Goal: Check status: Check status

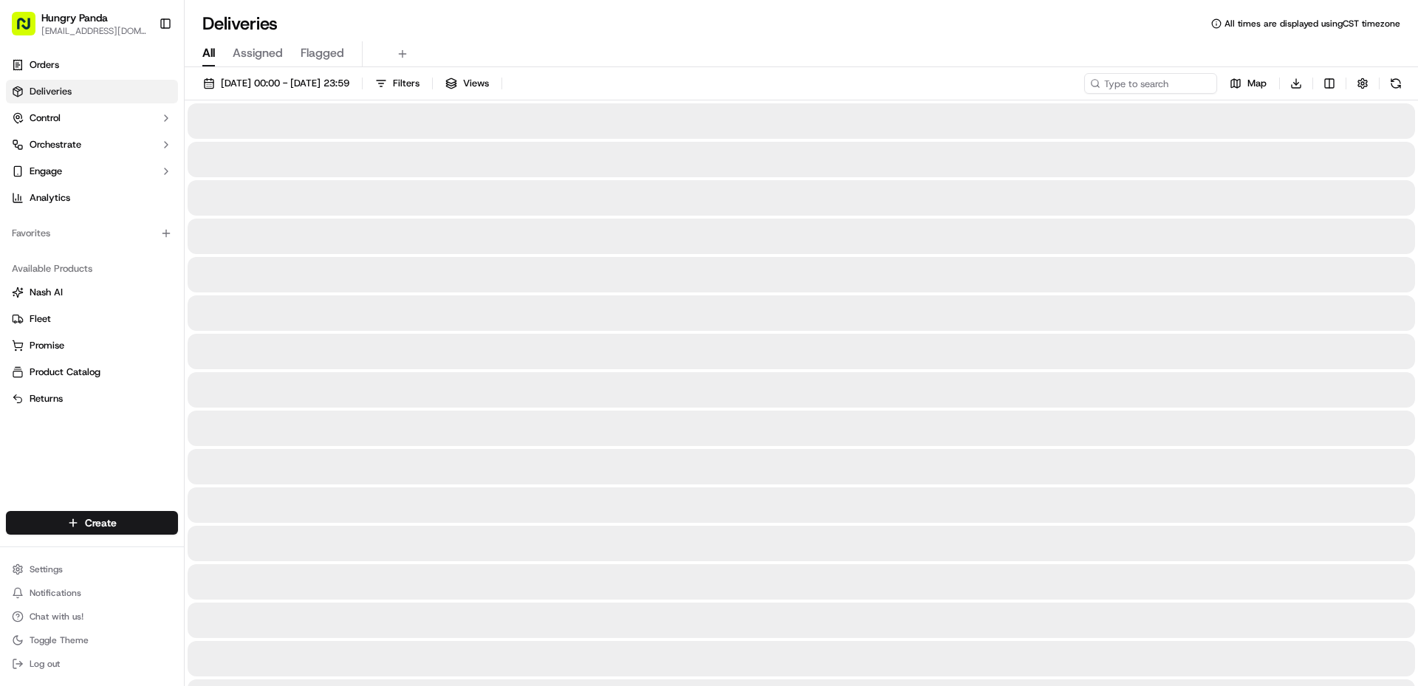
click at [1152, 92] on div "[DATE] 00:00 - [DATE] 23:59 Filters Views Map Download" at bounding box center [801, 86] width 1233 height 27
click at [1151, 89] on input at bounding box center [1128, 83] width 177 height 21
paste input "138699469785976123652"
type input "138699469785976123652、"
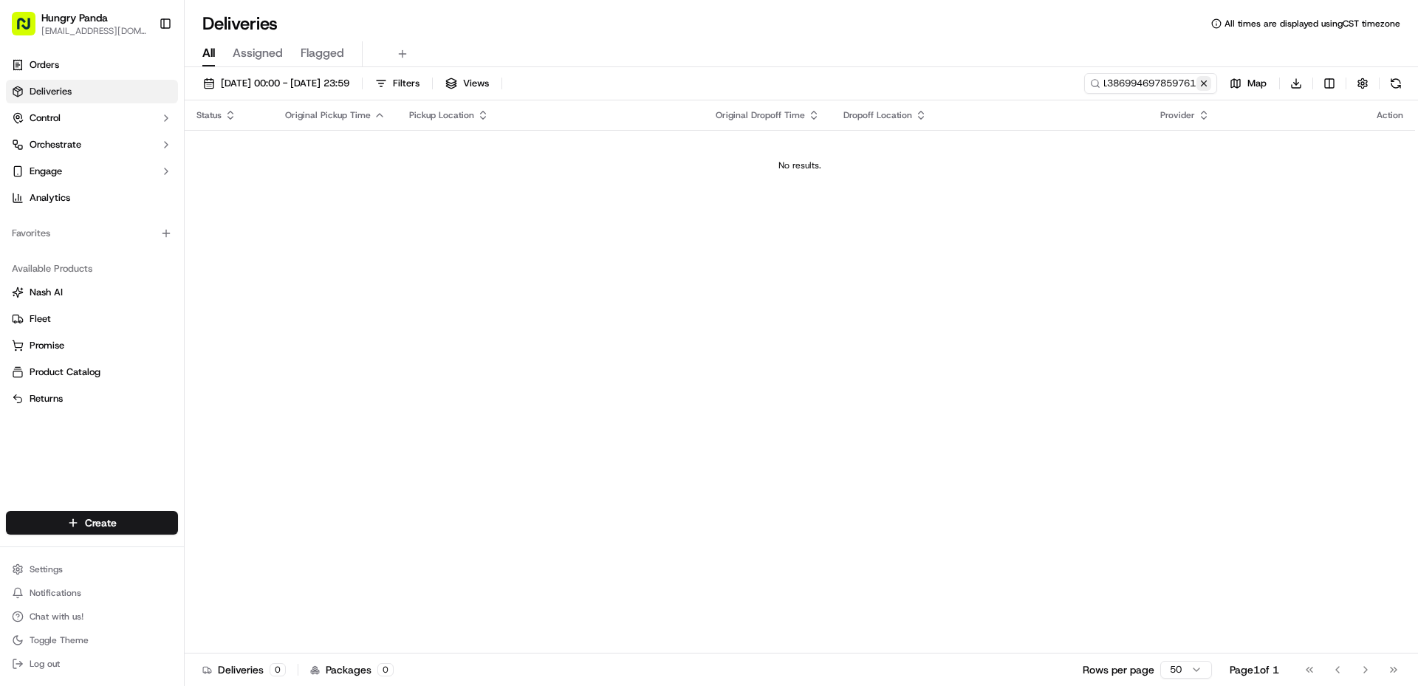
click at [1206, 89] on button at bounding box center [1203, 83] width 15 height 15
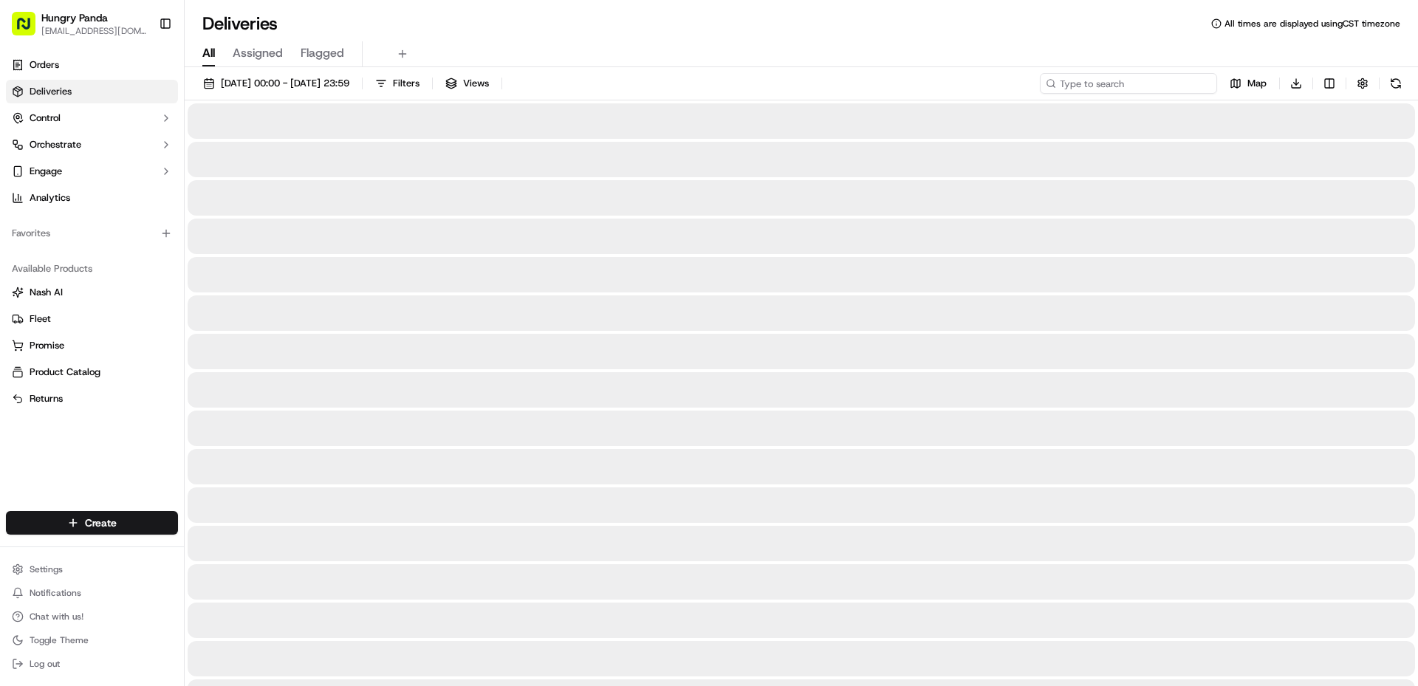
click at [1159, 89] on input at bounding box center [1128, 83] width 177 height 21
paste input "138699469785976123652"
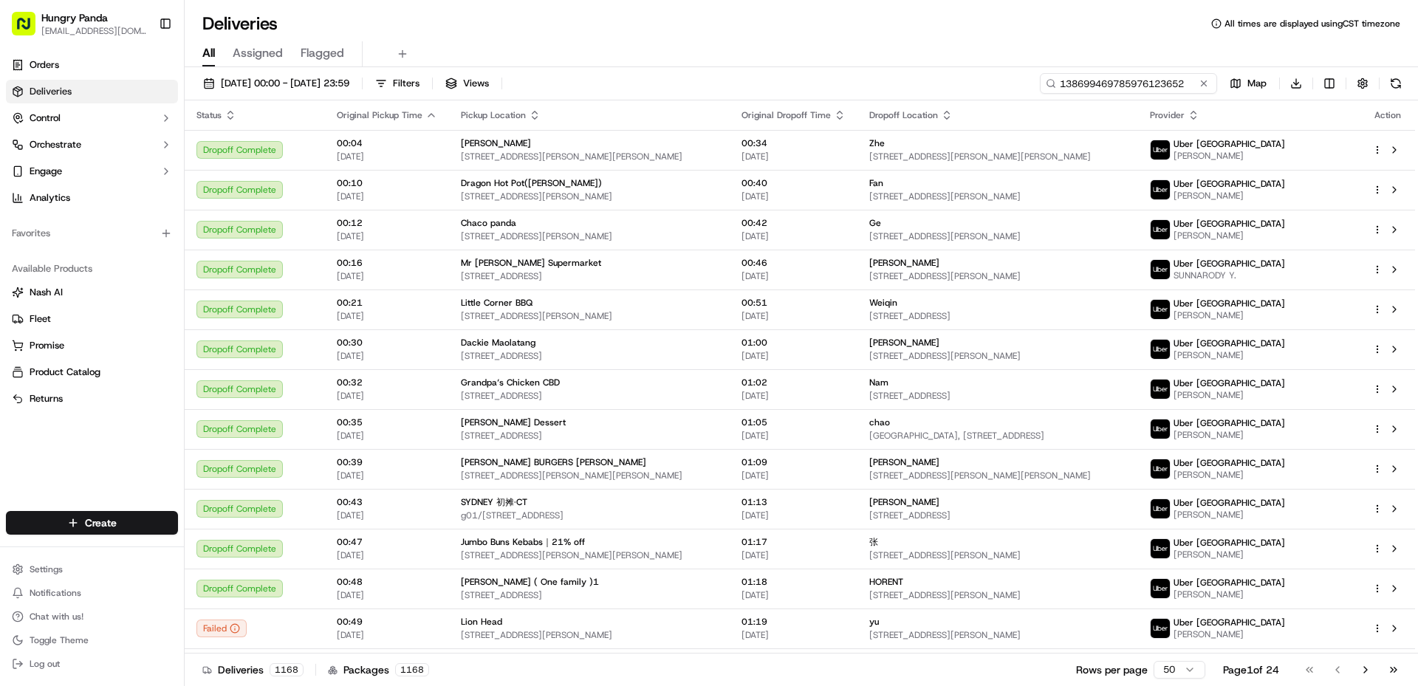
type input "138699469785976123652"
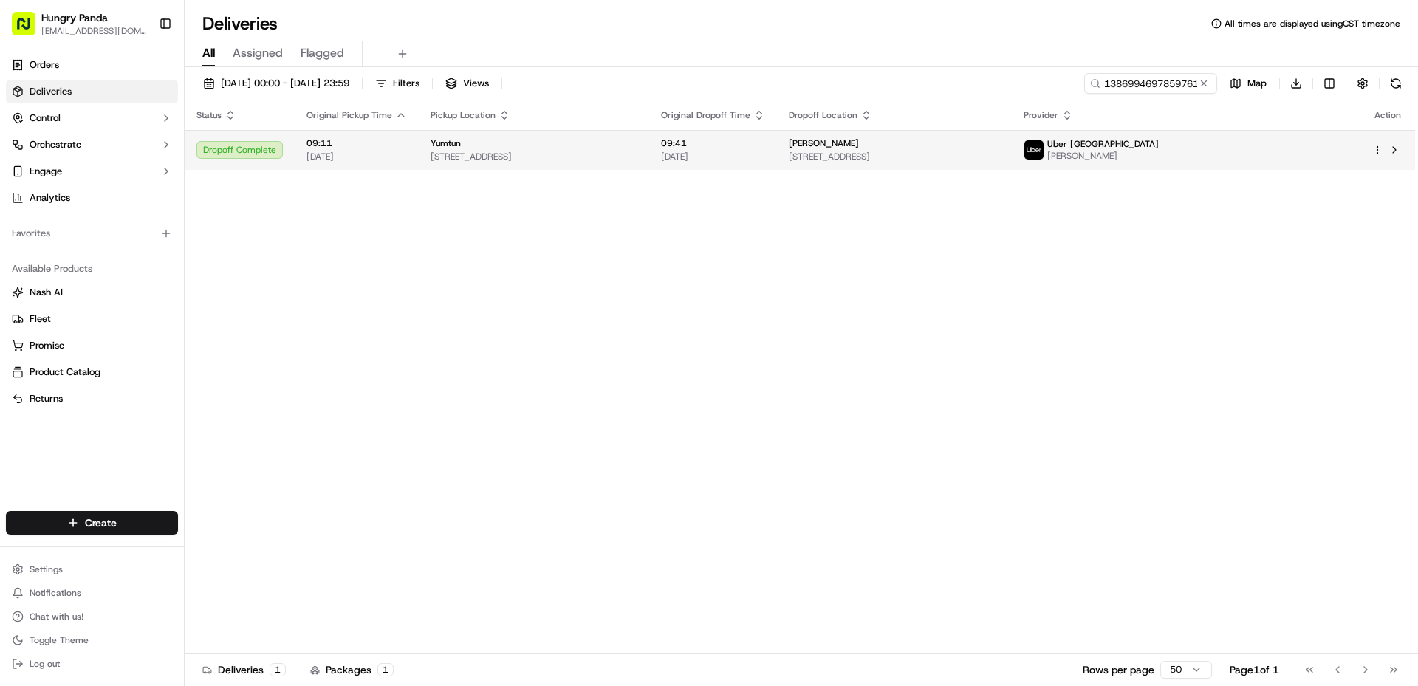
click at [595, 142] on div "Yumtun" at bounding box center [534, 143] width 207 height 12
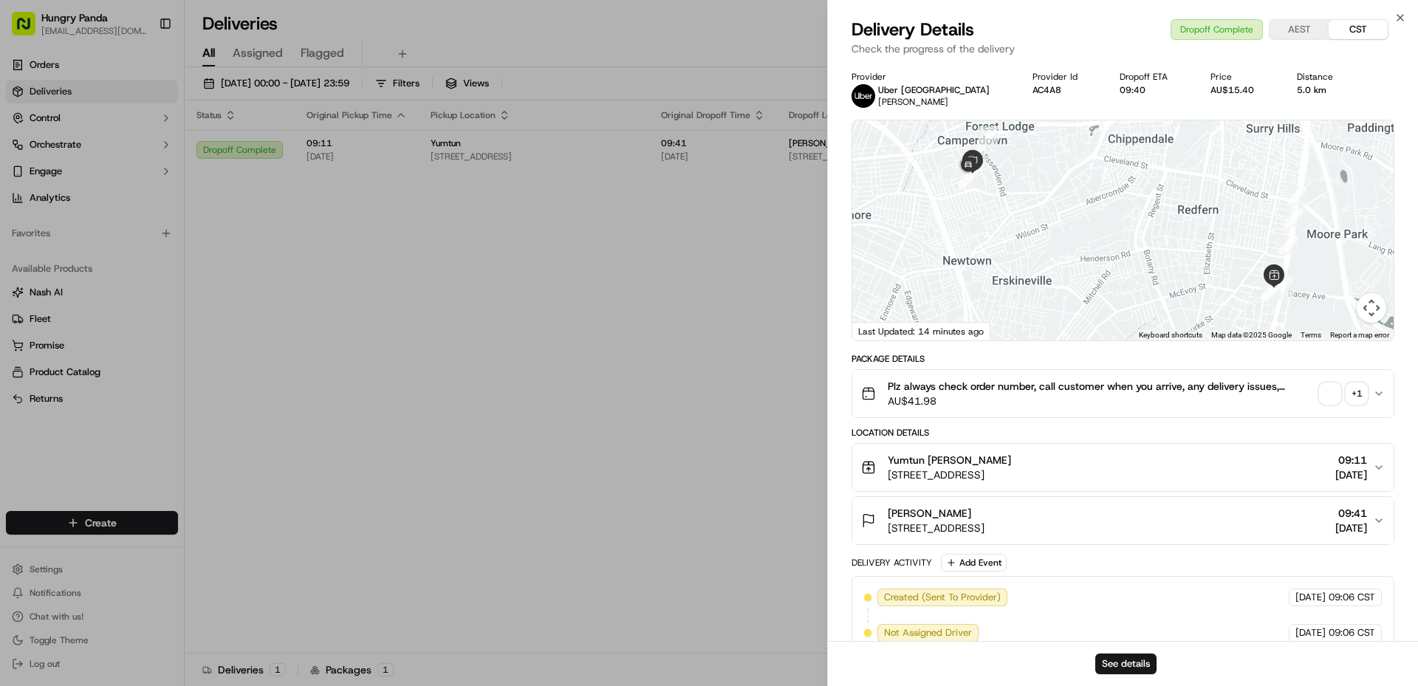
click at [1360, 395] on div "+ 1" at bounding box center [1356, 393] width 21 height 21
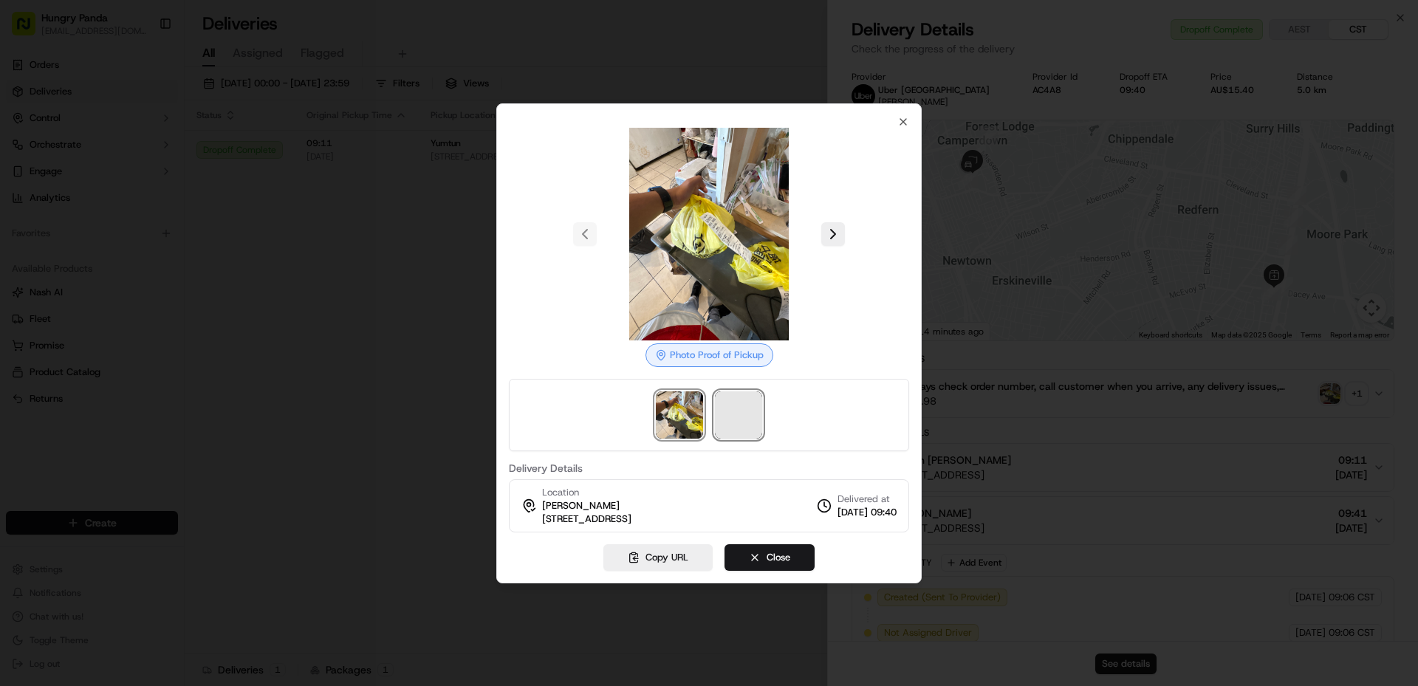
click at [748, 422] on span at bounding box center [738, 414] width 47 height 47
